Goal: Find specific page/section: Find specific page/section

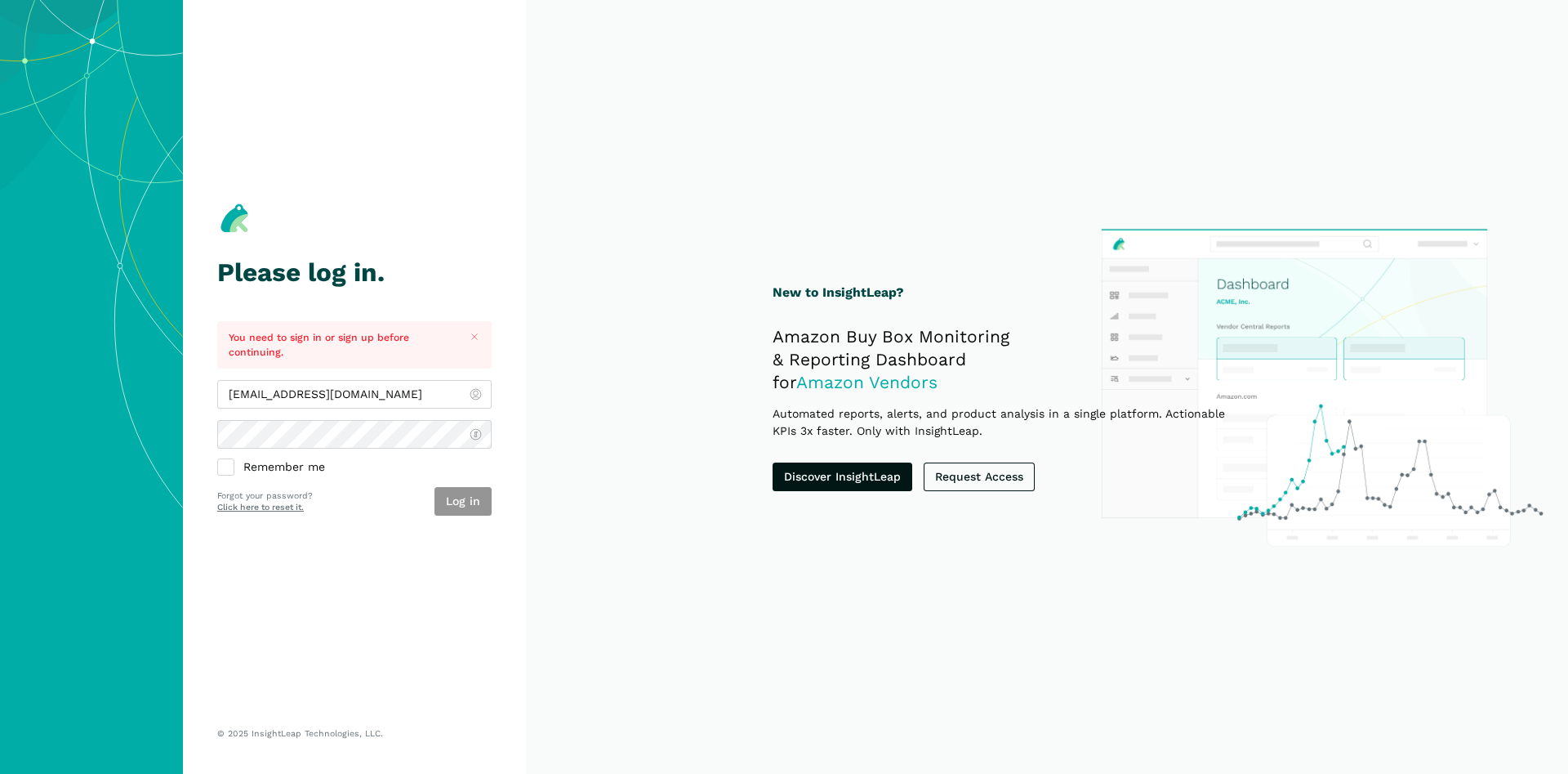
type input "[EMAIL_ADDRESS][DOMAIN_NAME]"
click at [444, 506] on button "Log in" at bounding box center [463, 502] width 57 height 29
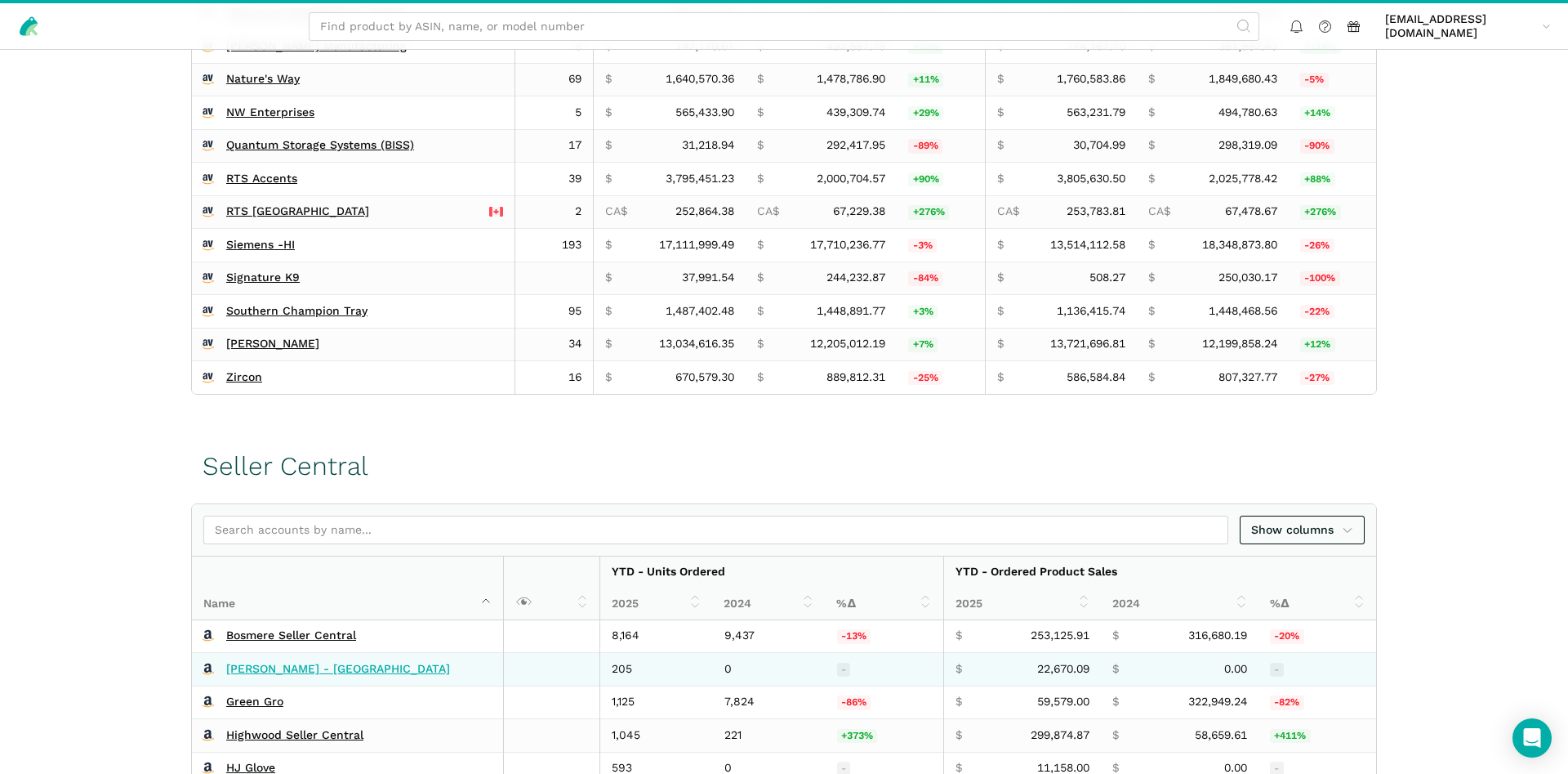
scroll to position [891, 0]
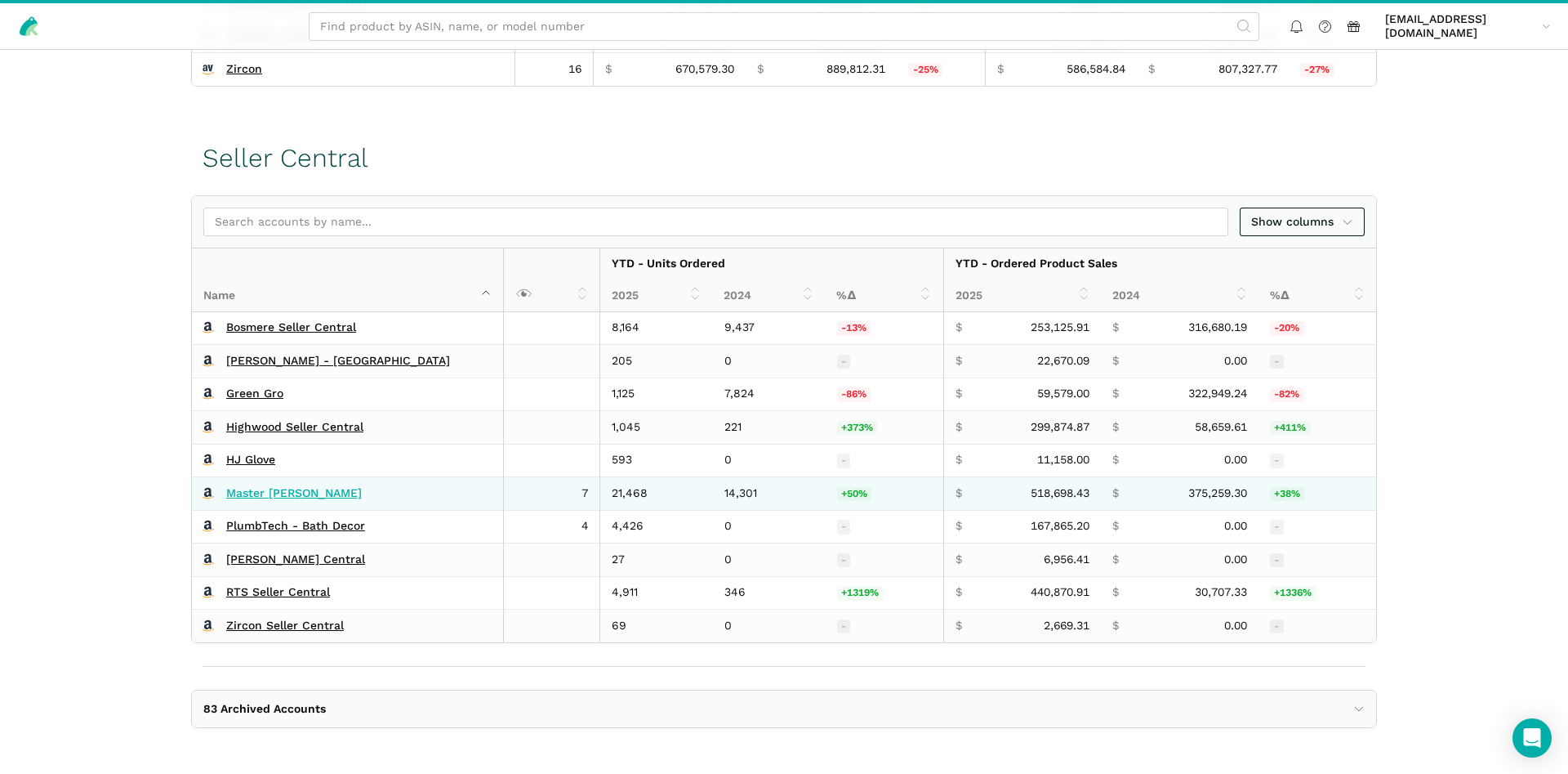
click at [256, 488] on link "Master [PERSON_NAME]" at bounding box center [294, 494] width 135 height 14
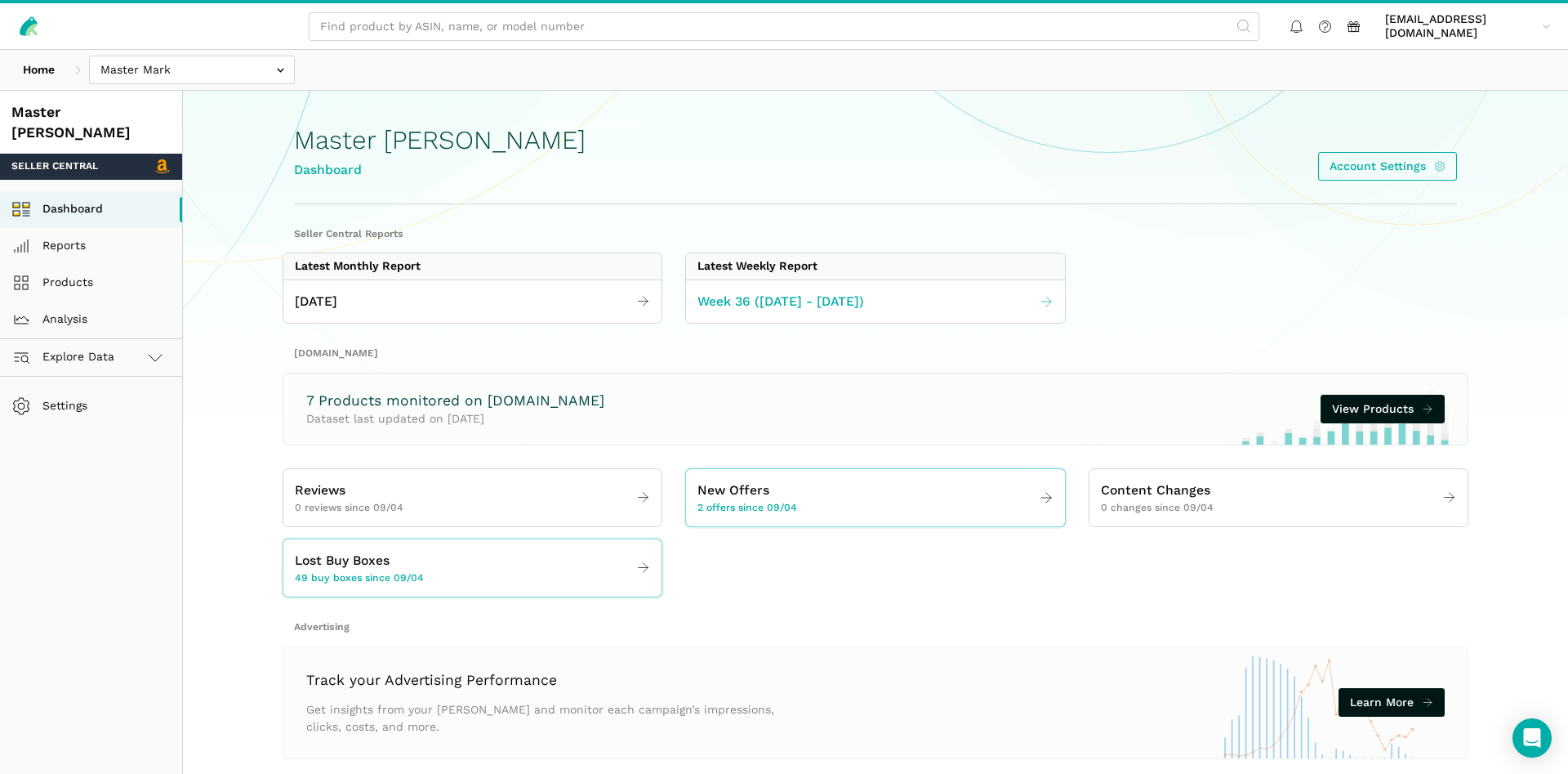
click at [853, 308] on span "Week 36 ([DATE] - [DATE])" at bounding box center [781, 302] width 167 height 21
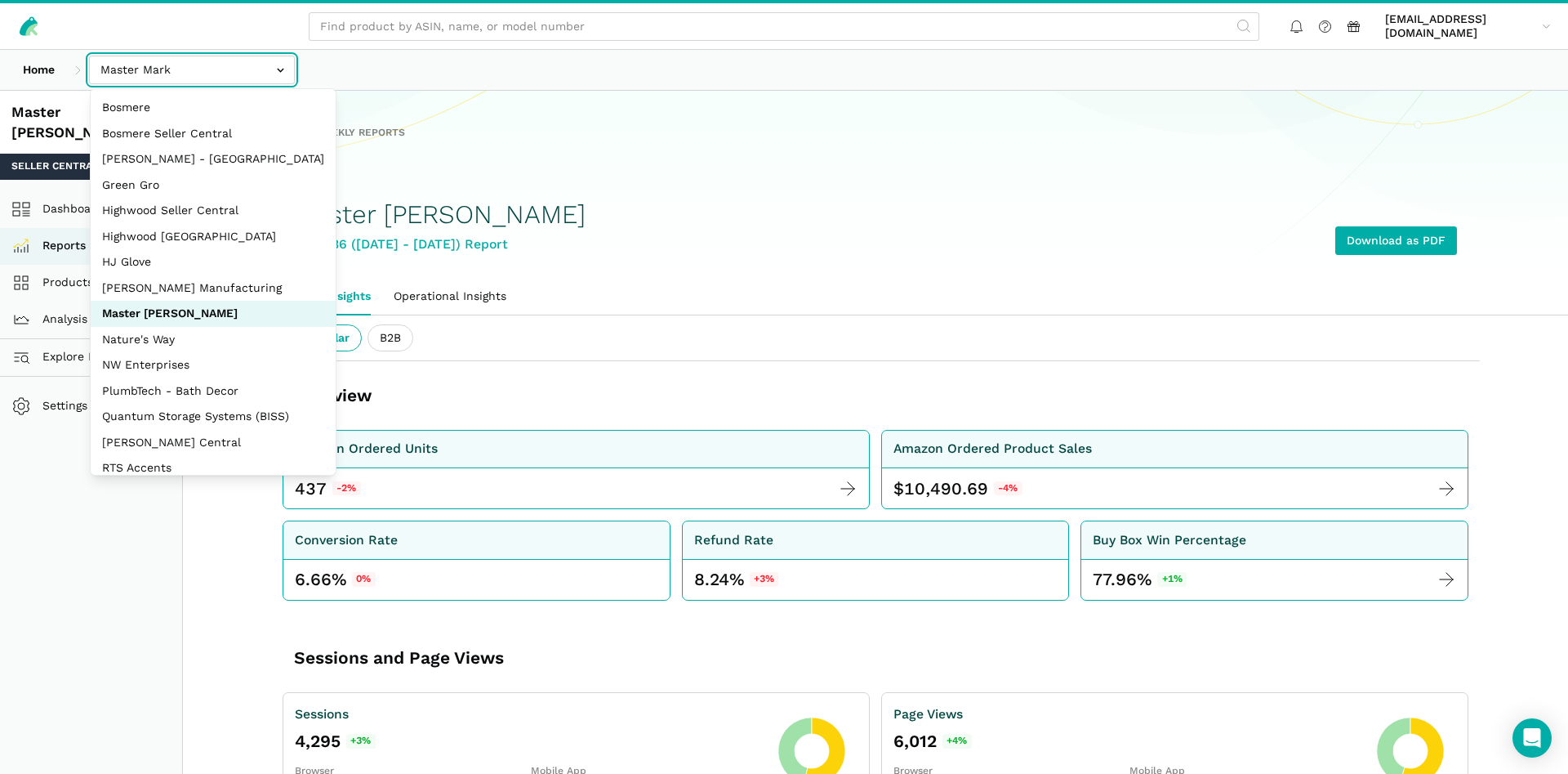
click at [144, 64] on input "text" at bounding box center [192, 70] width 206 height 29
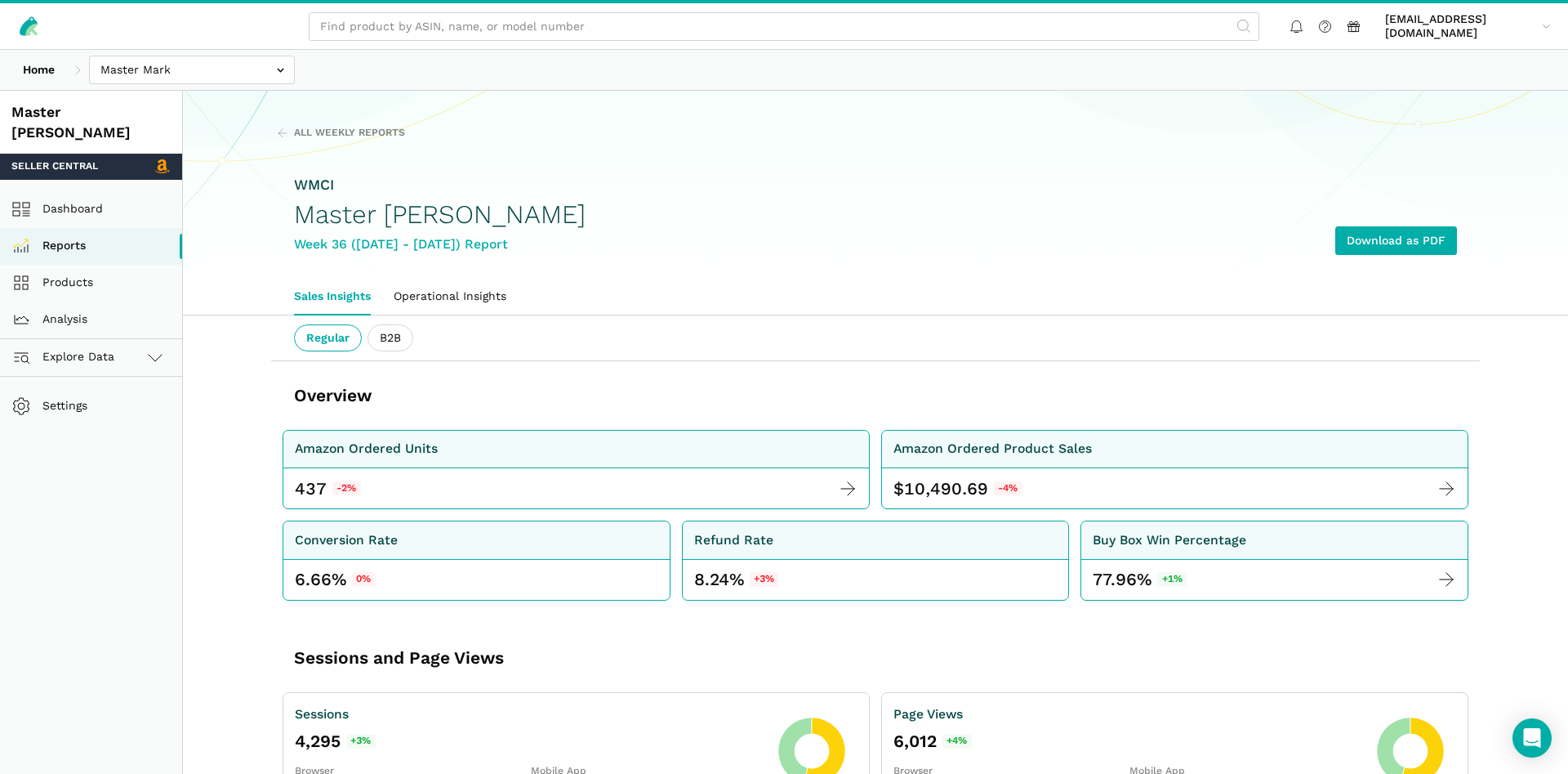
click at [596, 135] on nav "All Weekly Reports" at bounding box center [867, 133] width 1180 height 14
